Goal: Task Accomplishment & Management: Complete application form

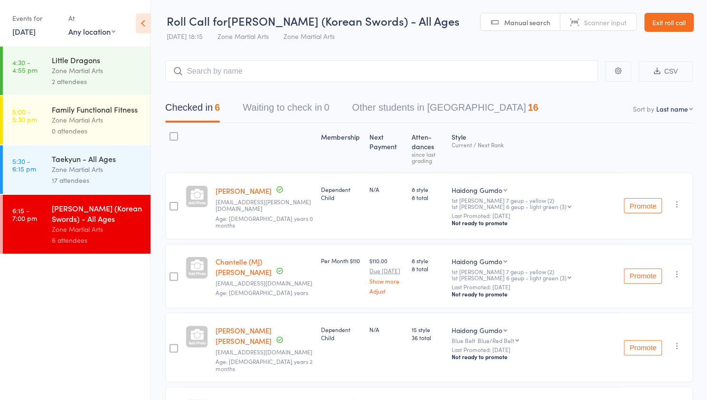
click at [35, 31] on link "[DATE]" at bounding box center [23, 31] width 23 height 10
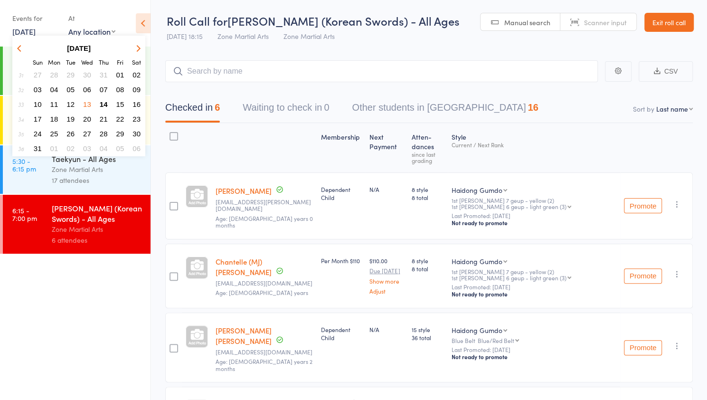
click at [106, 106] on span "14" at bounding box center [104, 104] width 8 height 8
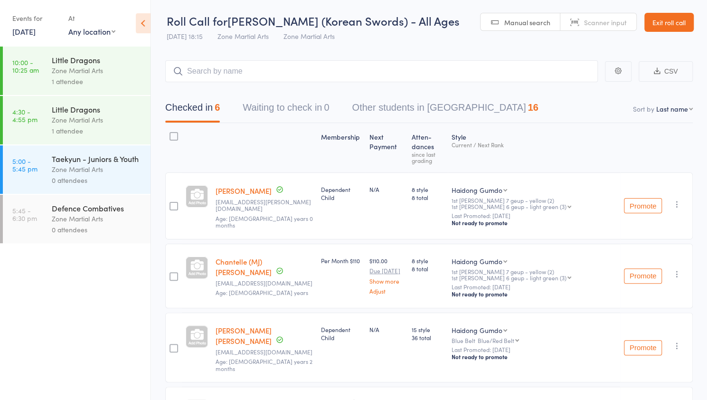
click at [78, 69] on div "Zone Martial Arts" at bounding box center [97, 70] width 91 height 11
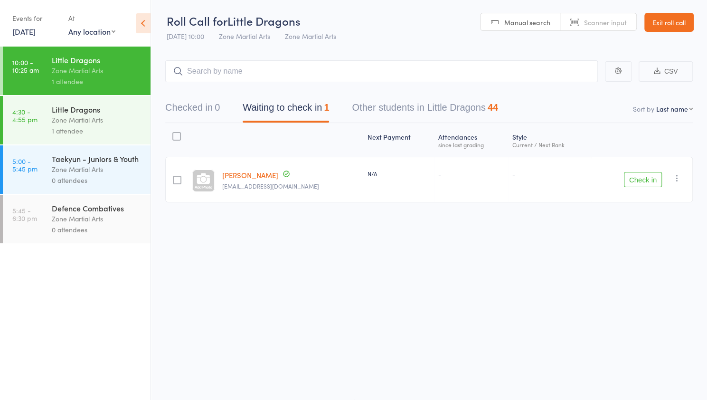
click at [637, 181] on button "Check in" at bounding box center [643, 179] width 38 height 15
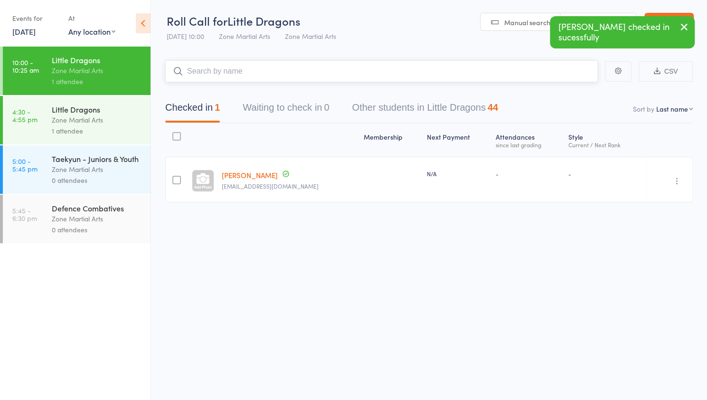
click at [243, 75] on input "search" at bounding box center [381, 71] width 433 height 22
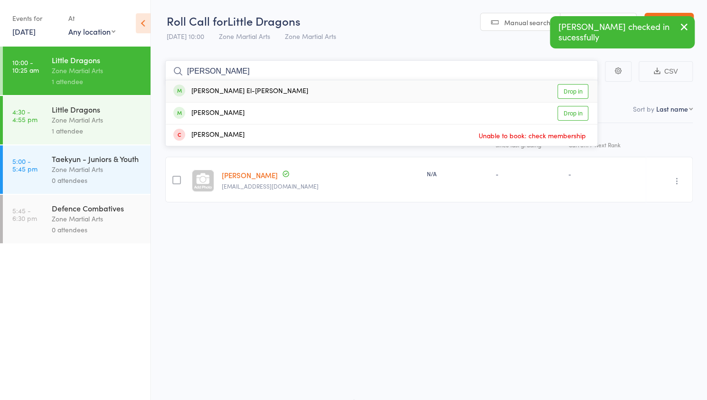
type input "elias"
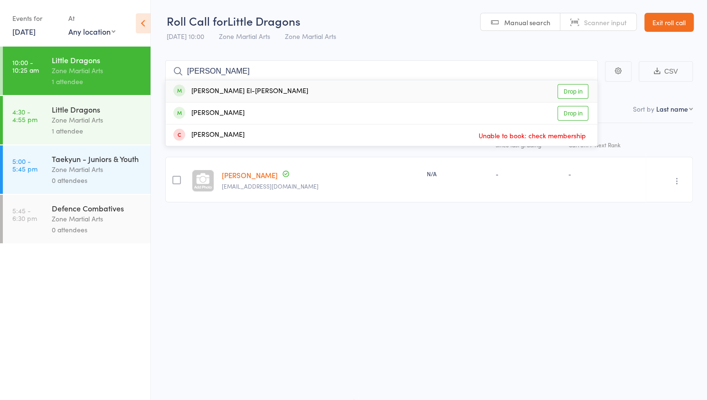
click at [578, 91] on link "Drop in" at bounding box center [573, 91] width 31 height 15
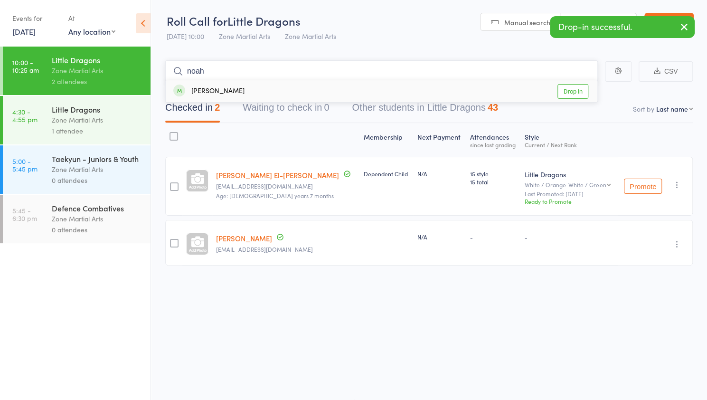
type input "noah"
click at [574, 91] on link "Drop in" at bounding box center [573, 91] width 31 height 15
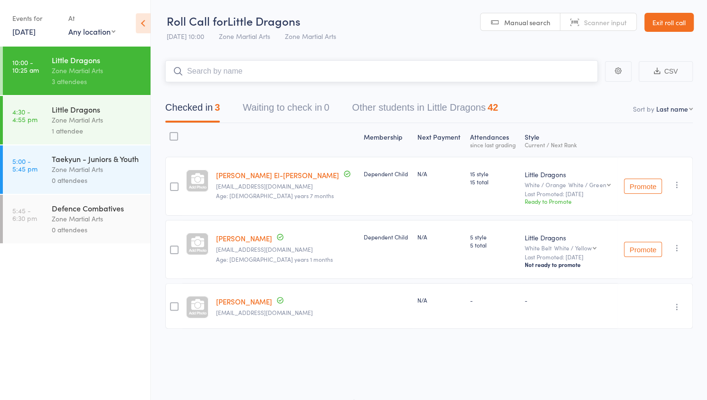
click at [259, 62] on input "search" at bounding box center [381, 71] width 433 height 22
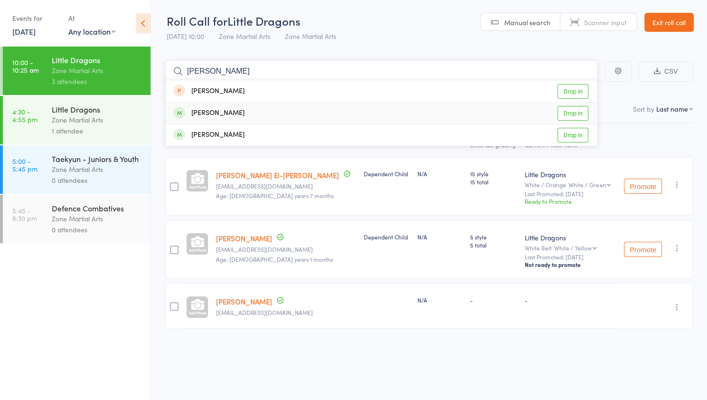
type input "thom"
click at [577, 112] on link "Drop in" at bounding box center [573, 113] width 31 height 15
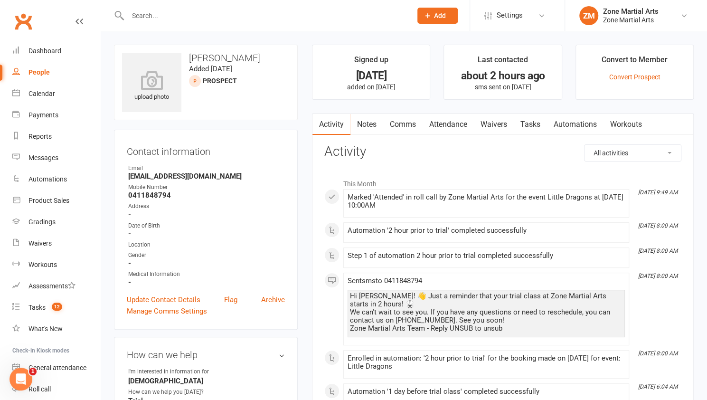
click at [496, 121] on link "Waivers" at bounding box center [494, 125] width 40 height 22
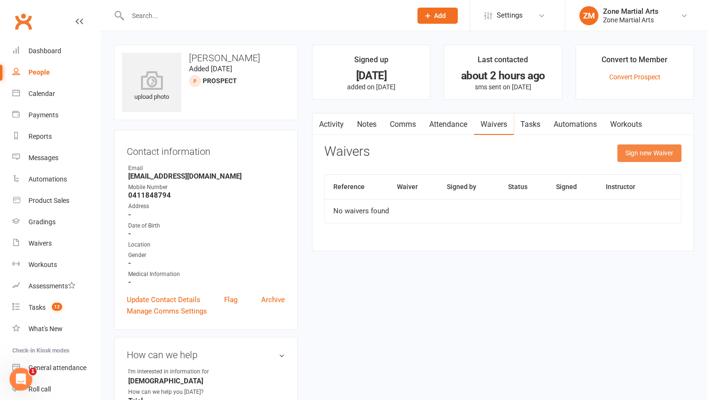
click at [655, 154] on button "Sign new Waiver" at bounding box center [650, 152] width 64 height 17
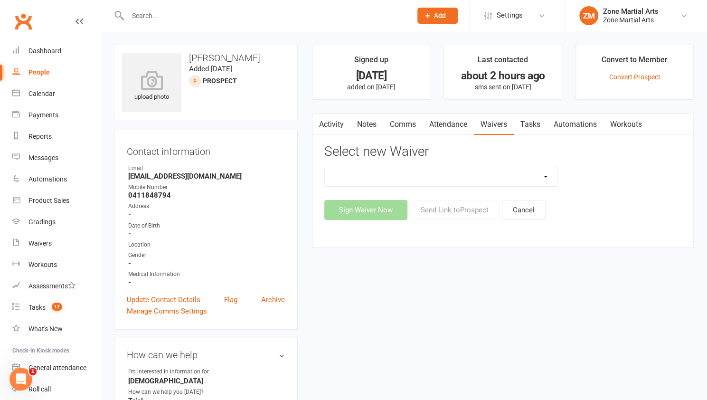
click at [511, 172] on select "Application Training Waiver New Direct Debit Authorisation New Student Waiver N…" at bounding box center [441, 176] width 232 height 19
select select "12991"
click at [325, 167] on select "Application Training Waiver New Direct Debit Authorisation New Student Waiver N…" at bounding box center [441, 176] width 232 height 19
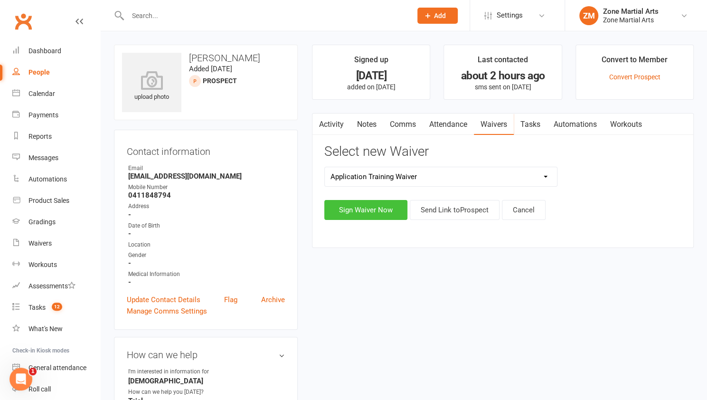
click at [366, 218] on button "Sign Waiver Now" at bounding box center [365, 210] width 83 height 20
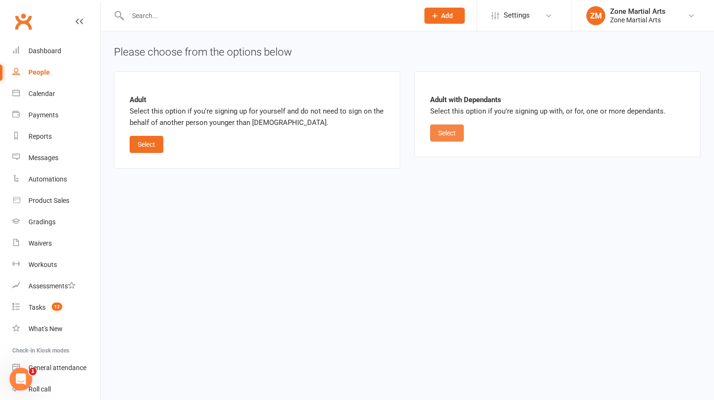
click at [442, 133] on button "Select" at bounding box center [447, 132] width 34 height 17
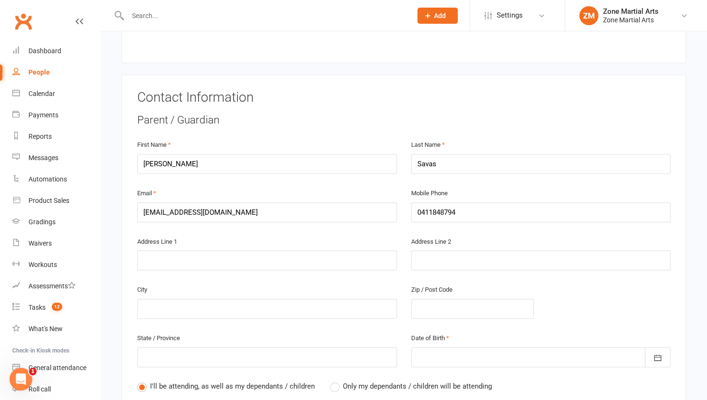
scroll to position [152, 0]
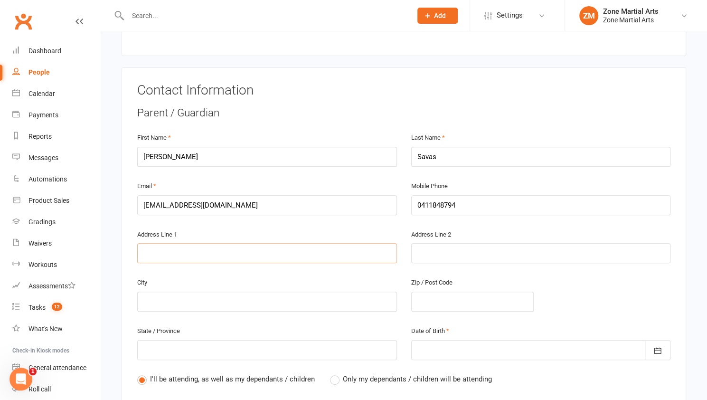
click at [217, 243] on input "text" at bounding box center [267, 253] width 260 height 20
type input "1"
type input "1 B"
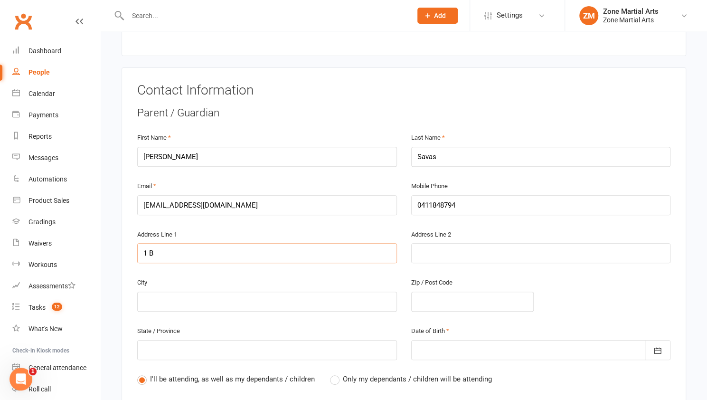
type input "1 Bu"
type input "1 Bua"
type input "1 [PERSON_NAME]"
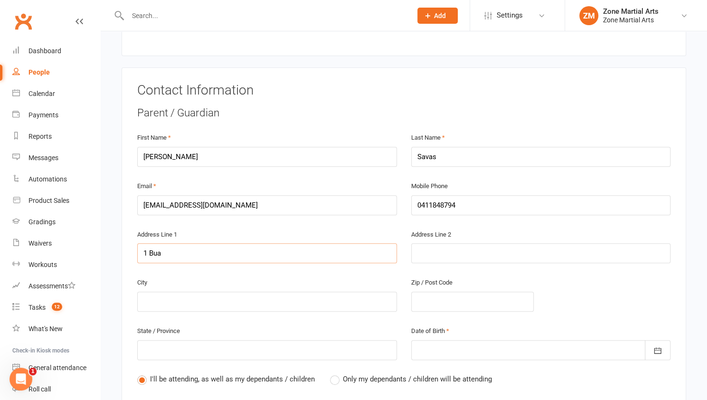
type input "1 [PERSON_NAME]"
type input "1 Buang"
type input "1 Buangi"
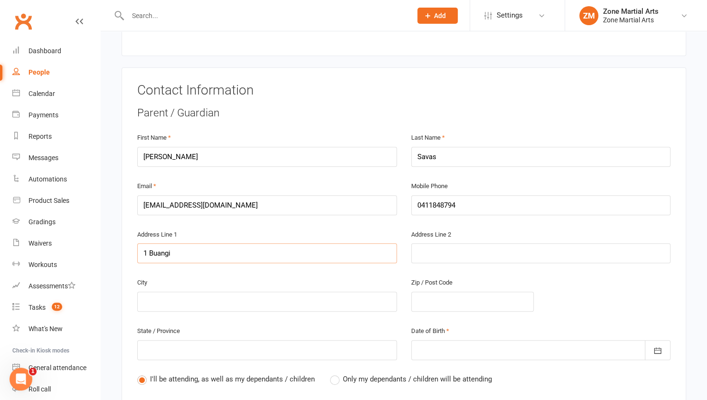
type input "1 Buangi P"
type input "1 Buangi Pl"
type input "1 Buangi Pla"
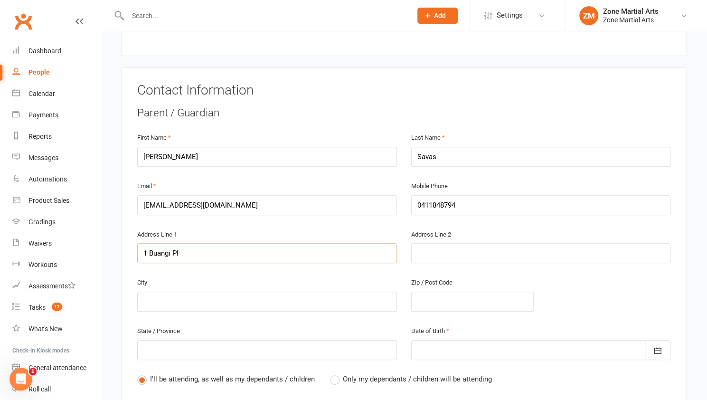
type input "1 Buangi Pla"
type input "1 Buangi Plac"
type input "[STREET_ADDRESS]"
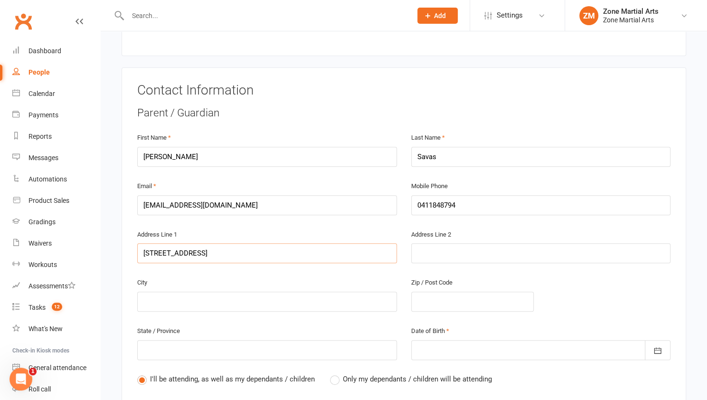
type input "[STREET_ADDRESS]"
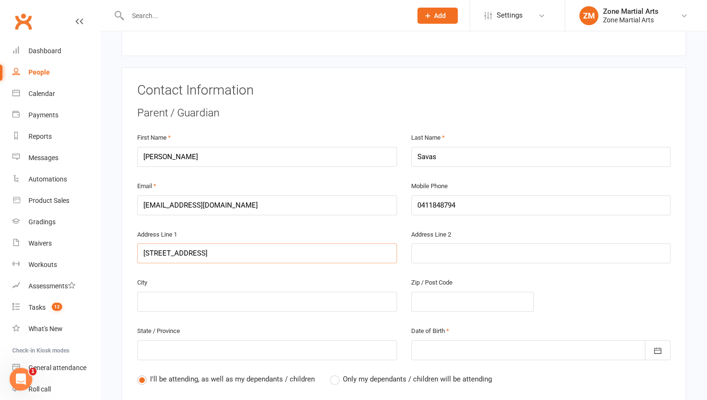
type input "[STREET_ADDRESS]"
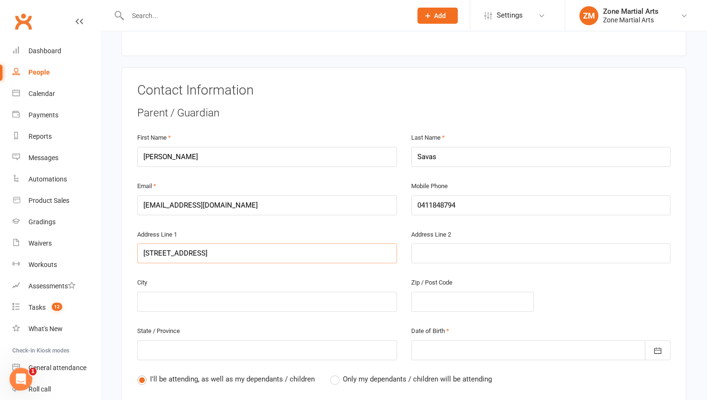
type input "[STREET_ADDRESS]"
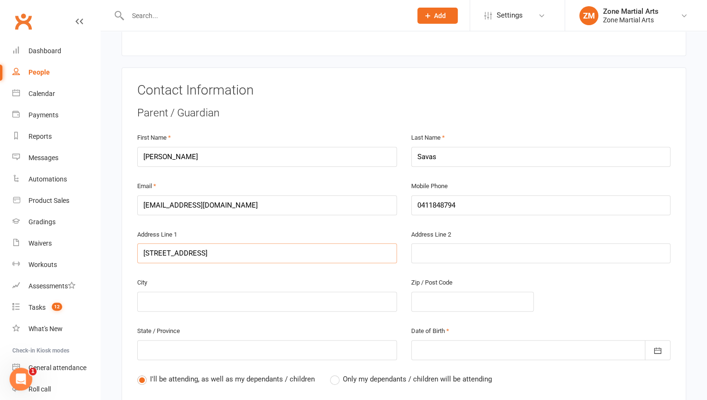
type input "[STREET_ADDRESS]"
click at [149, 292] on input "text" at bounding box center [267, 302] width 260 height 20
click at [171, 292] on input "text" at bounding box center [267, 302] width 260 height 20
type input "S"
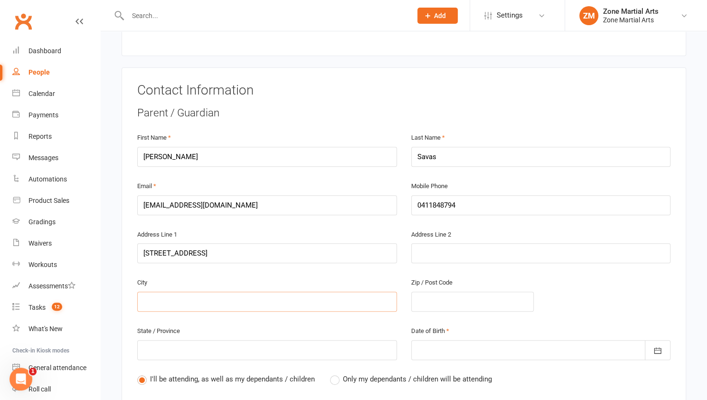
type input "S"
type input "Sy"
type input "[PERSON_NAME]"
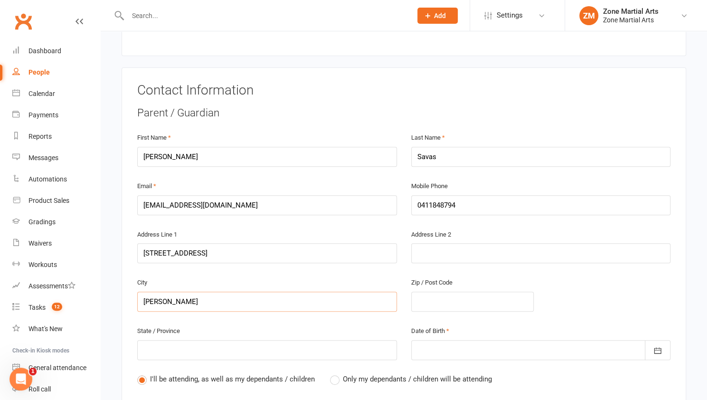
type input "Sydn"
type input "Sydne"
type input "[GEOGRAPHIC_DATA]"
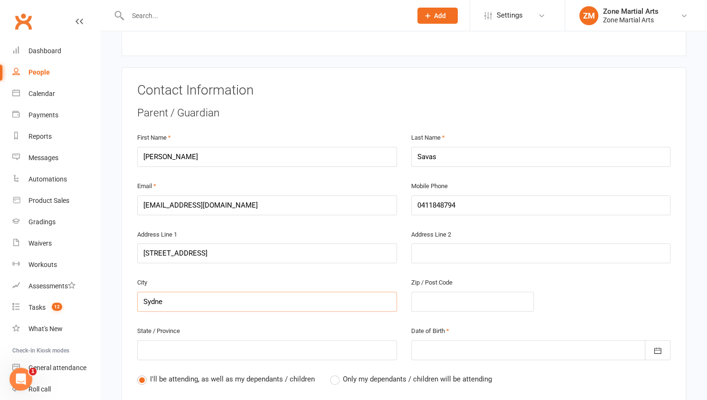
type input "[GEOGRAPHIC_DATA]"
click at [431, 292] on input "text" at bounding box center [472, 302] width 123 height 20
type input "2"
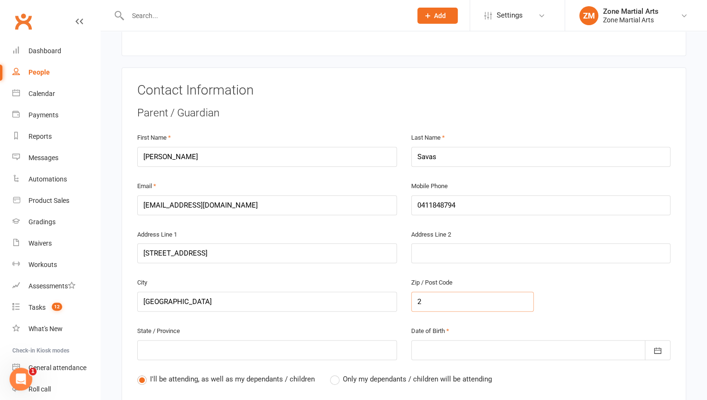
type input "22"
type input "222"
type input "2227"
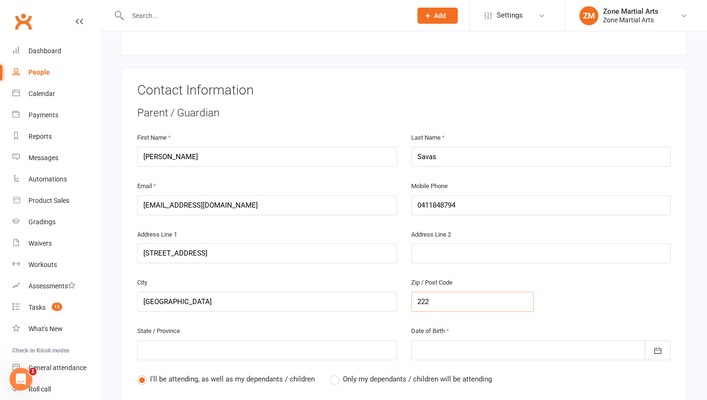
type input "2227"
click at [425, 340] on div at bounding box center [541, 350] width 260 height 20
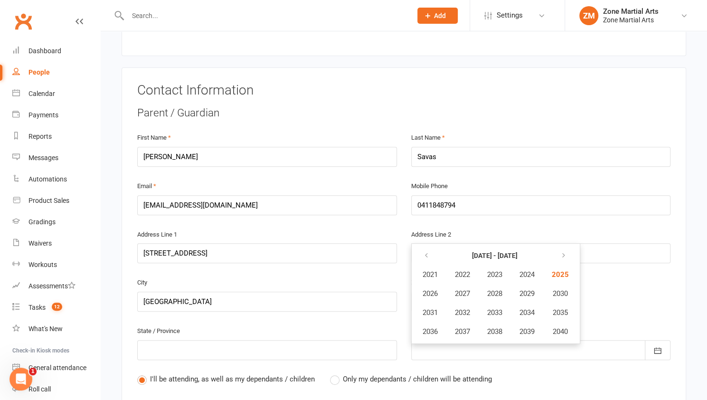
click at [425, 340] on div at bounding box center [541, 350] width 260 height 20
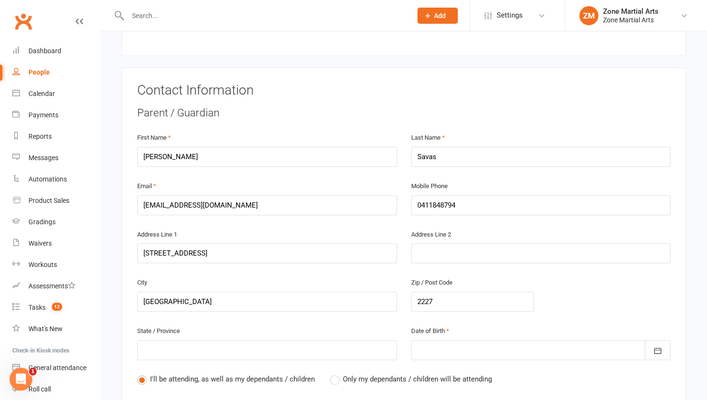
click at [486, 340] on div at bounding box center [541, 350] width 260 height 20
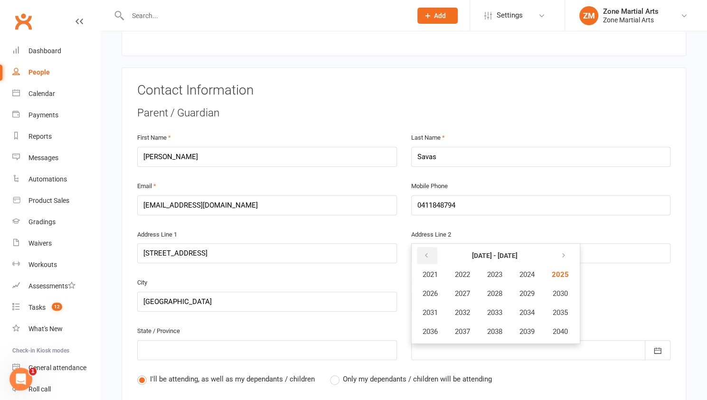
click at [418, 247] on button "button" at bounding box center [427, 255] width 20 height 17
click at [565, 252] on icon "button" at bounding box center [562, 256] width 7 height 8
click at [557, 289] on span "1990" at bounding box center [559, 293] width 15 height 9
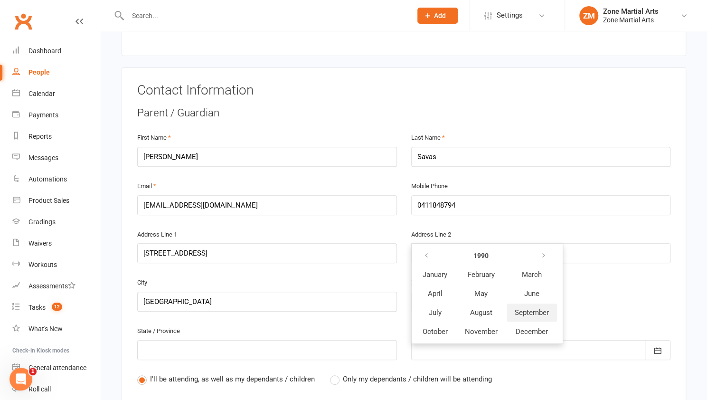
click at [533, 308] on span "September" at bounding box center [532, 312] width 34 height 9
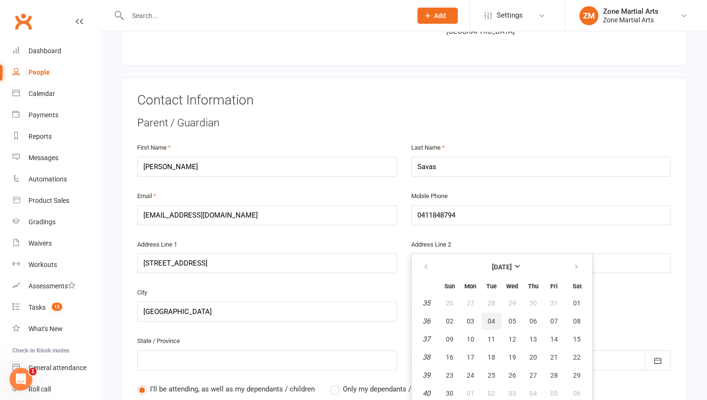
scroll to position [141, 0]
click at [447, 301] on span "26" at bounding box center [450, 305] width 8 height 8
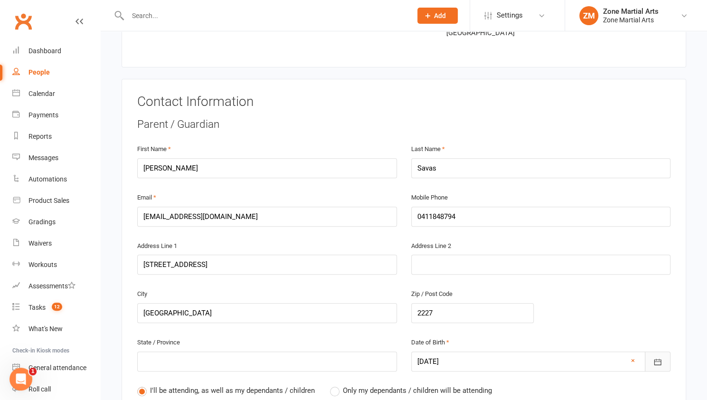
click at [662, 352] on button "button" at bounding box center [658, 362] width 26 height 20
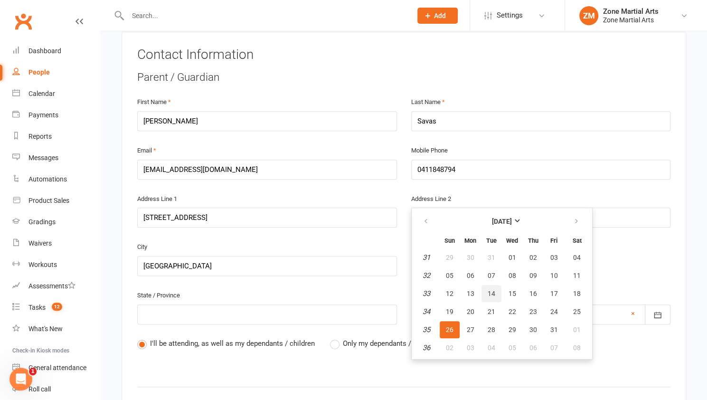
scroll to position [188, 0]
drag, startPoint x: 485, startPoint y: 319, endPoint x: 447, endPoint y: 195, distance: 128.9
click at [447, 212] on button "[DATE]" at bounding box center [502, 220] width 124 height 17
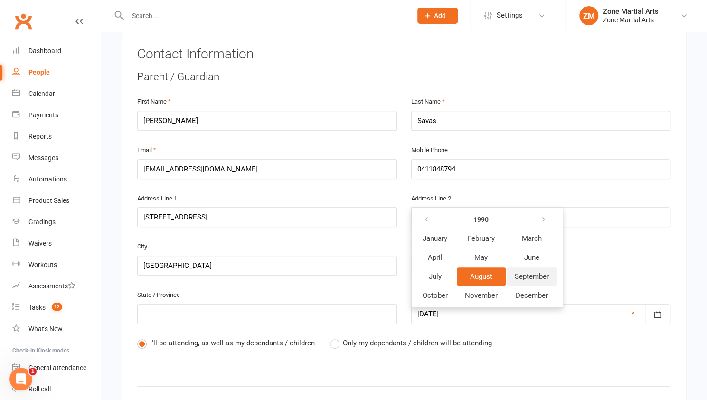
click at [542, 272] on span "September" at bounding box center [532, 276] width 34 height 9
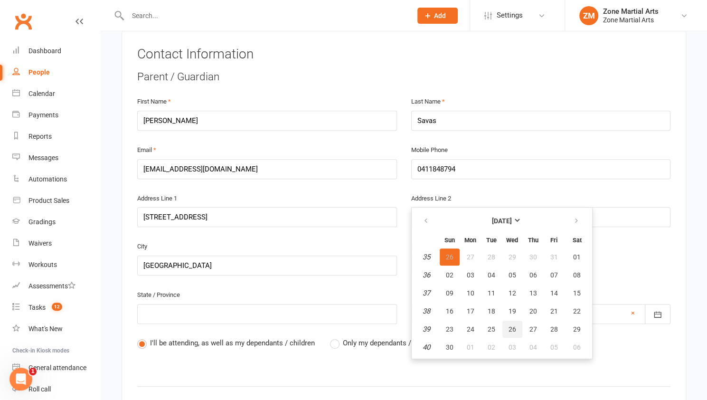
click at [511, 325] on span "26" at bounding box center [513, 329] width 8 height 8
type input "[DATE]"
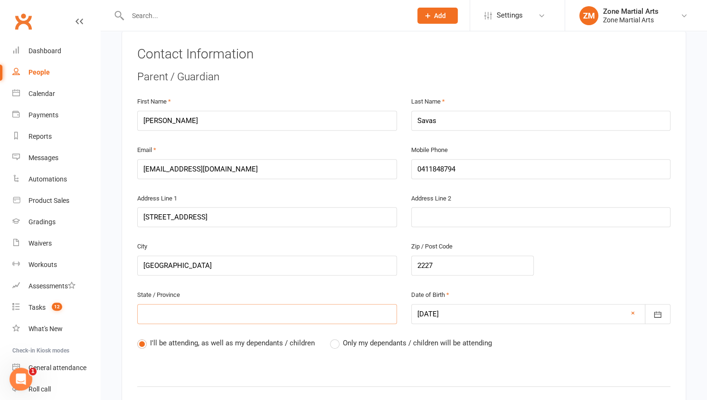
click at [201, 304] on input "text" at bounding box center [267, 314] width 260 height 20
type input "N"
type input "NS"
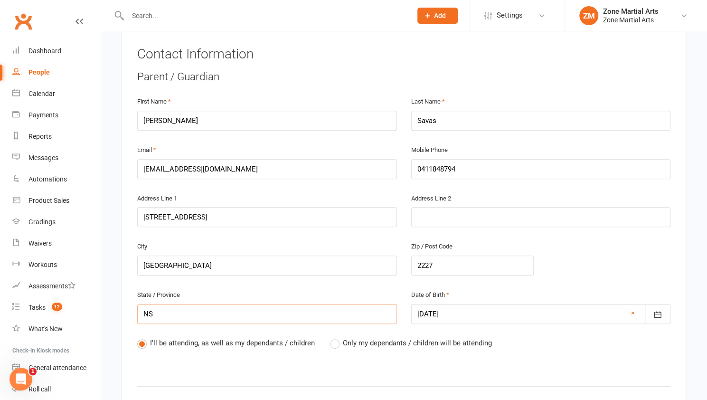
type input "[GEOGRAPHIC_DATA]"
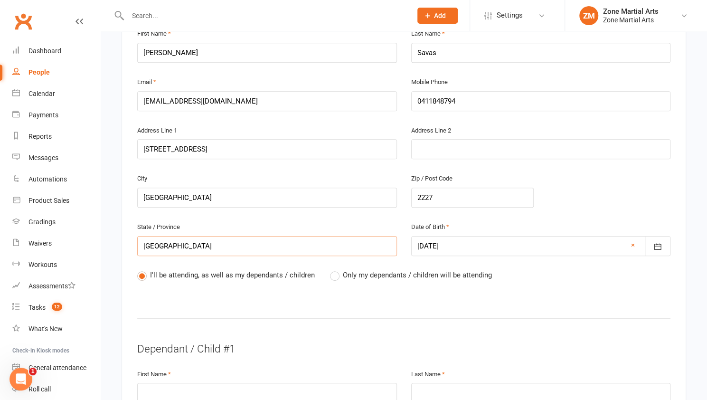
scroll to position [257, 0]
type input "[GEOGRAPHIC_DATA]"
click at [279, 341] on div "Dependant / Child #1" at bounding box center [403, 348] width 533 height 15
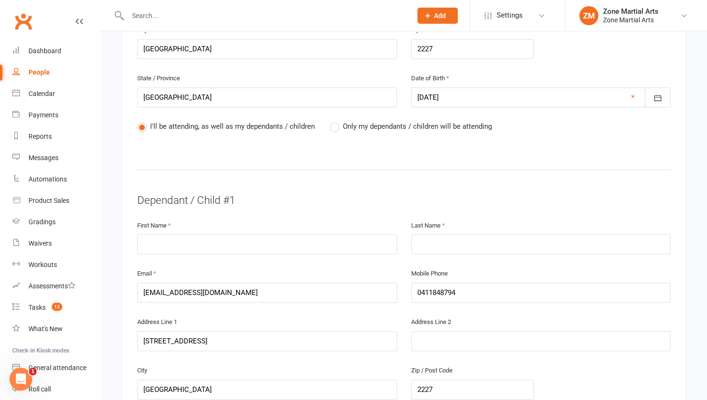
scroll to position [406, 0]
click at [192, 233] on input "text" at bounding box center [267, 243] width 260 height 20
type input "[PERSON_NAME]"
click at [516, 233] on input "text" at bounding box center [541, 243] width 260 height 20
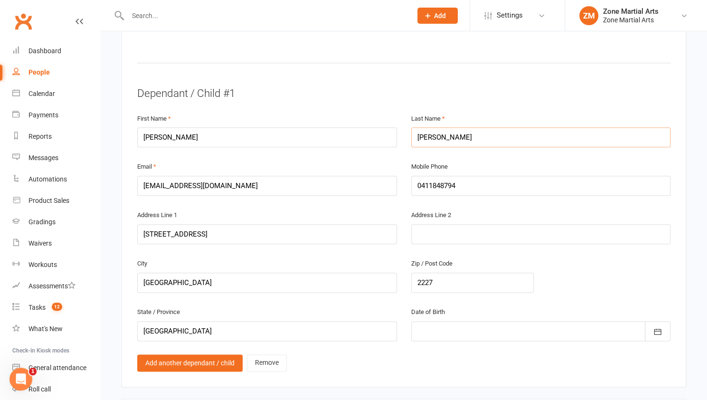
scroll to position [512, 0]
type input "[PERSON_NAME]"
click at [482, 321] on div at bounding box center [541, 331] width 260 height 20
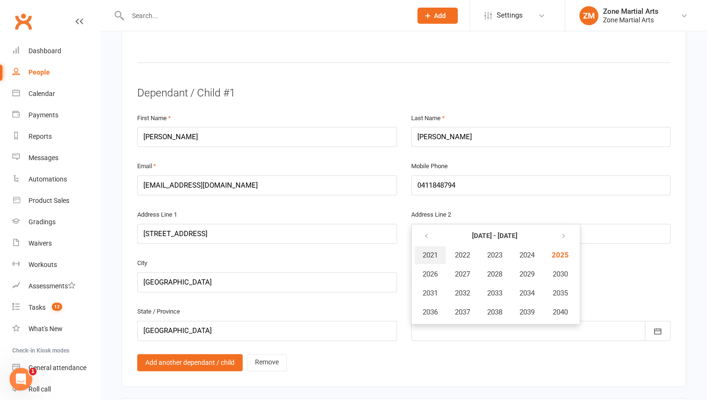
click at [423, 251] on span "2021" at bounding box center [430, 255] width 15 height 9
click at [476, 270] on span "May" at bounding box center [481, 274] width 13 height 9
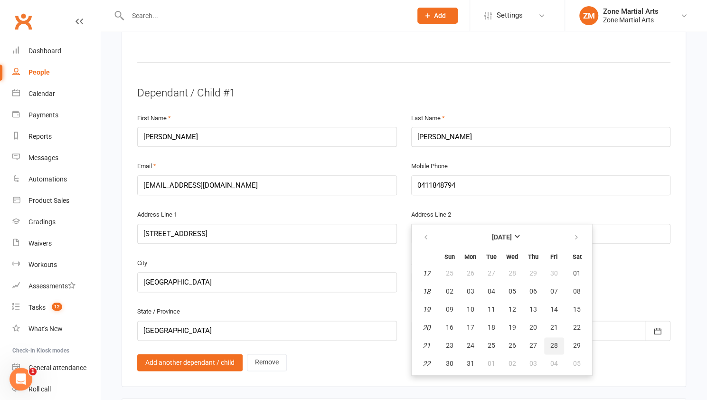
click at [554, 342] on span "28" at bounding box center [555, 346] width 8 height 8
type input "[DATE]"
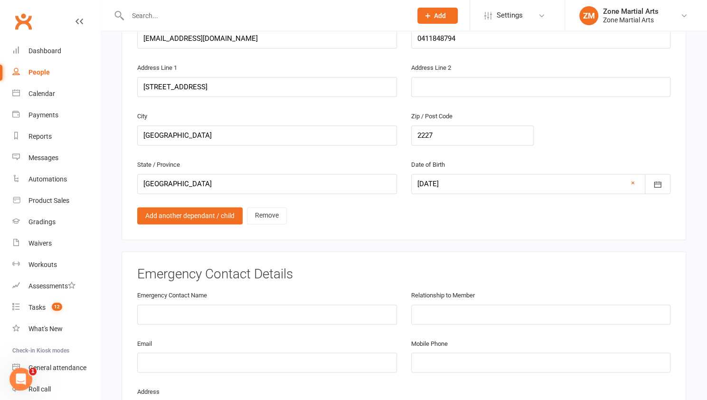
scroll to position [659, 0]
click at [218, 304] on input "text" at bounding box center [267, 314] width 260 height 20
click at [194, 304] on input "[PERSON_NAME]" at bounding box center [267, 314] width 260 height 20
type input "[PERSON_NAME]"
click at [477, 304] on input "text" at bounding box center [541, 314] width 260 height 20
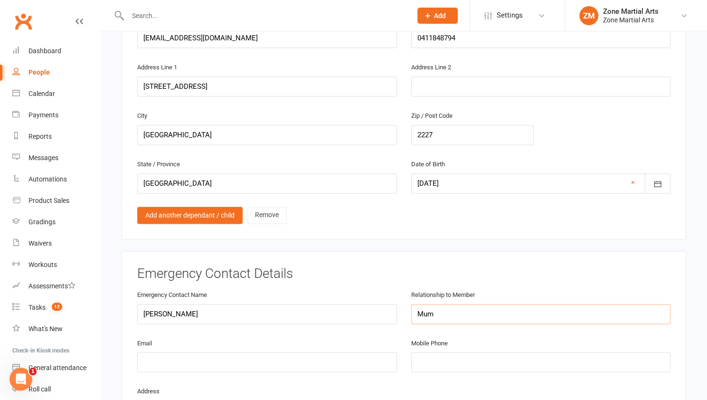
type input "Mum"
click at [435, 352] on input "tel" at bounding box center [541, 362] width 260 height 20
type input "0411848794"
click at [188, 352] on input "email" at bounding box center [267, 362] width 260 height 20
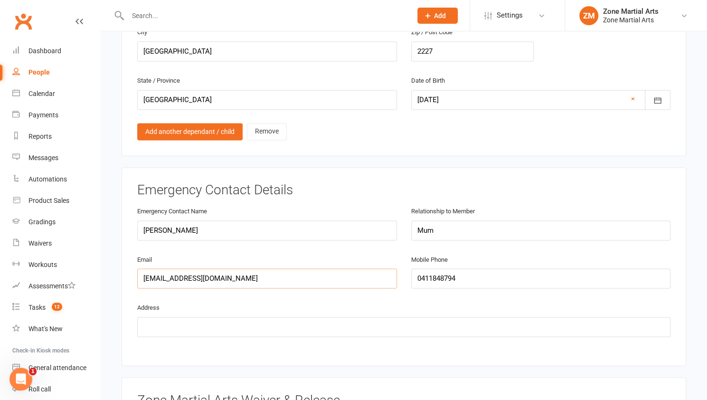
scroll to position [747, 0]
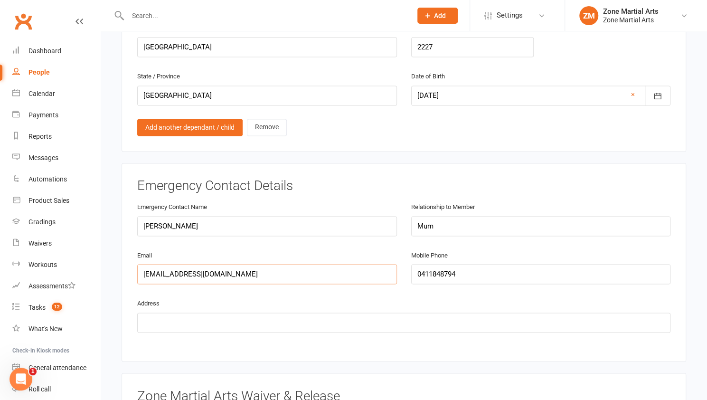
type input "[EMAIL_ADDRESS][DOMAIN_NAME]"
click at [152, 313] on input "text" at bounding box center [403, 323] width 533 height 20
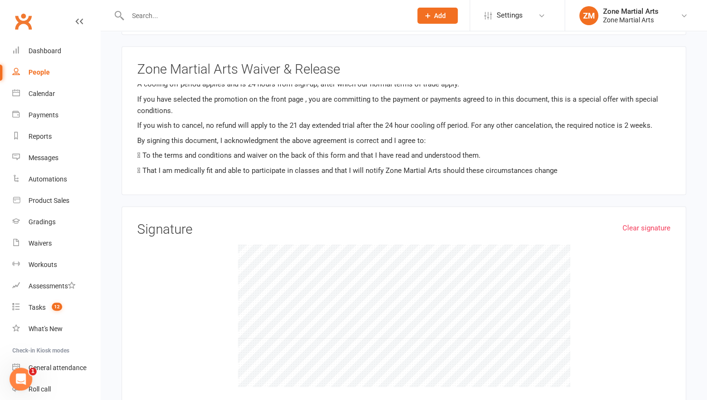
scroll to position [1073, 0]
type input "[STREET_ADDRESS]"
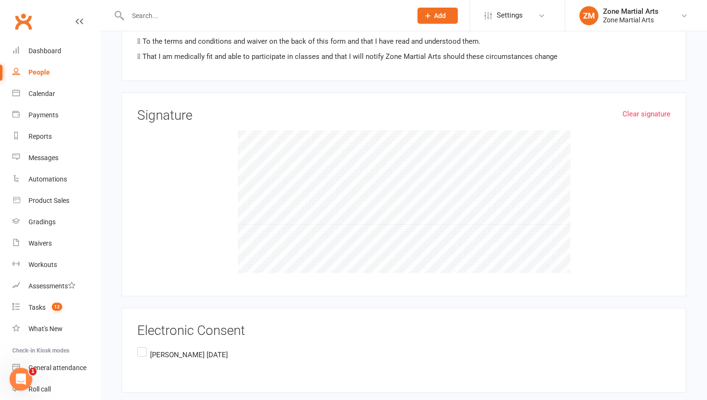
scroll to position [1205, 0]
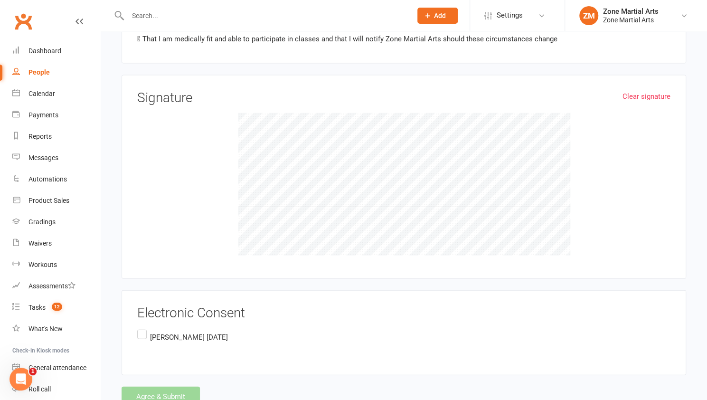
click at [143, 328] on label "[PERSON_NAME] [DATE]" at bounding box center [182, 337] width 91 height 19
click at [143, 328] on input "[PERSON_NAME] [DATE]" at bounding box center [140, 328] width 6 height 0
click at [168, 387] on button "Agree & Submit" at bounding box center [161, 397] width 78 height 20
